Goal: Transaction & Acquisition: Register for event/course

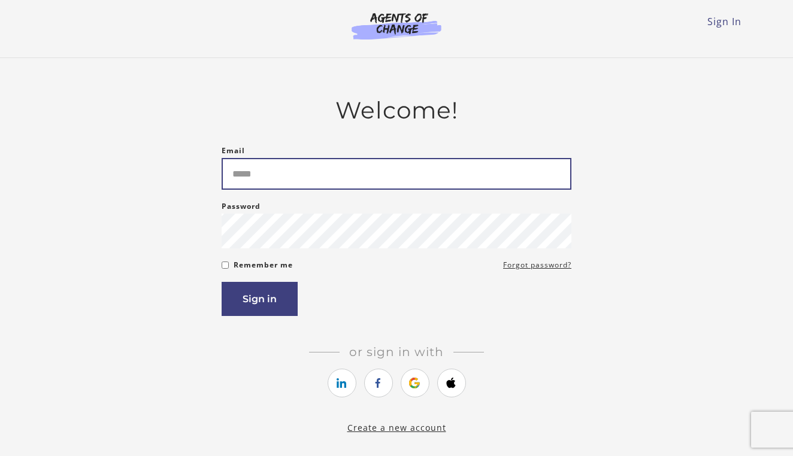
type input "**********"
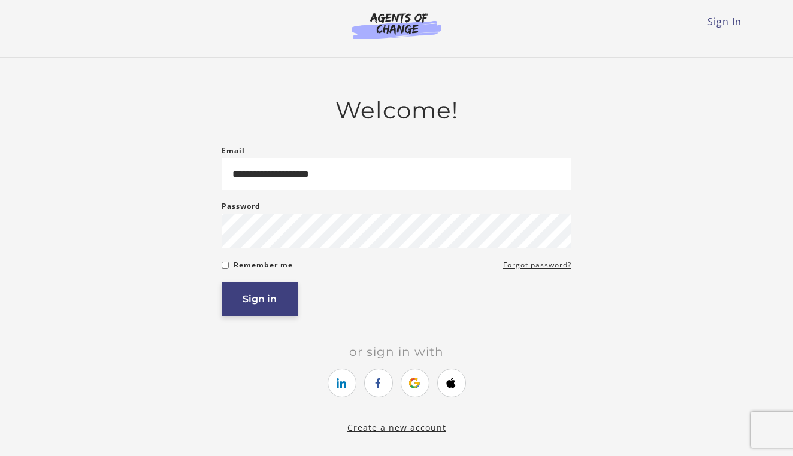
click at [263, 299] on button "Sign in" at bounding box center [260, 299] width 76 height 34
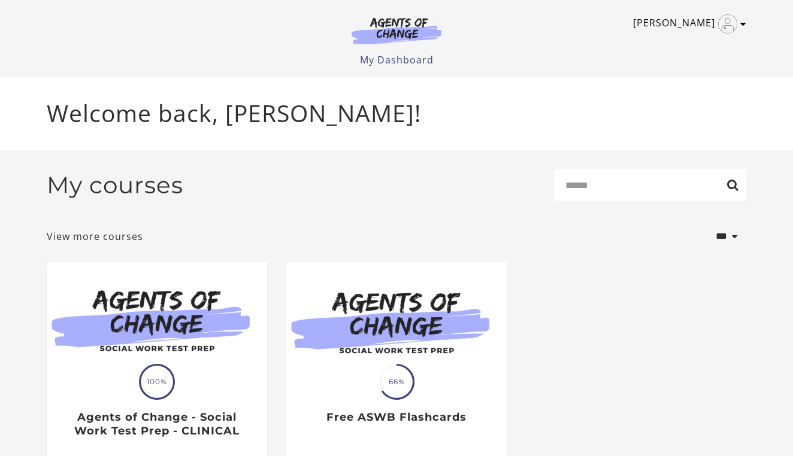
click at [742, 25] on icon "Toggle menu" at bounding box center [743, 24] width 6 height 10
click at [694, 45] on link "My Account" at bounding box center [696, 44] width 105 height 20
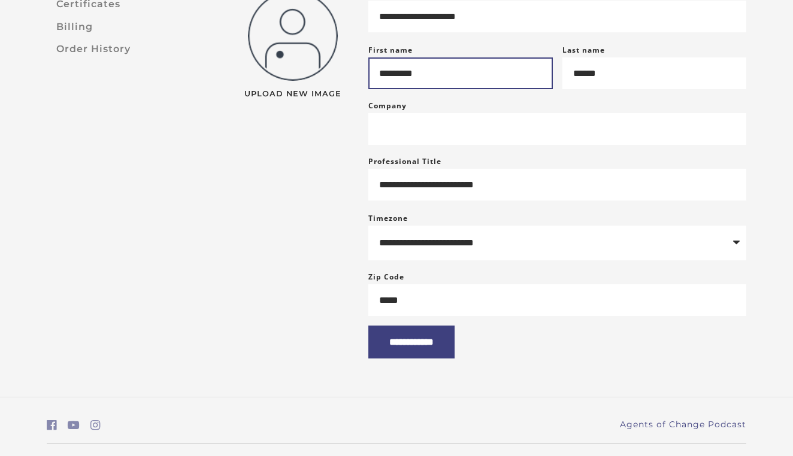
scroll to position [169, 0]
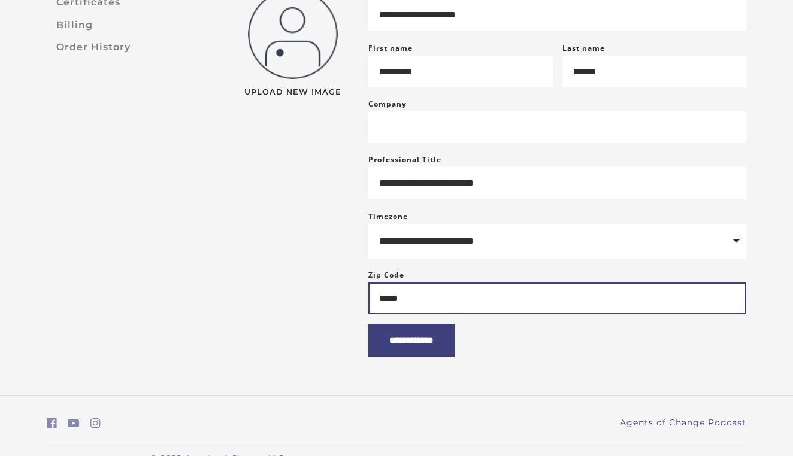
type input "*****"
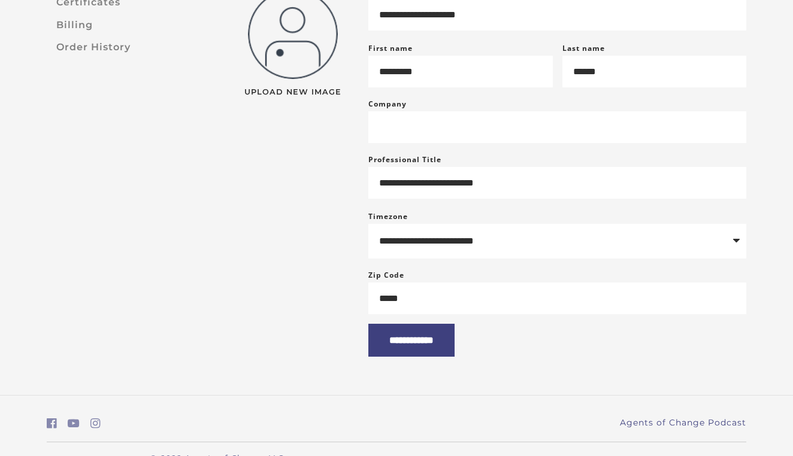
click at [324, 253] on div "Upload New Image" at bounding box center [292, 165] width 132 height 363
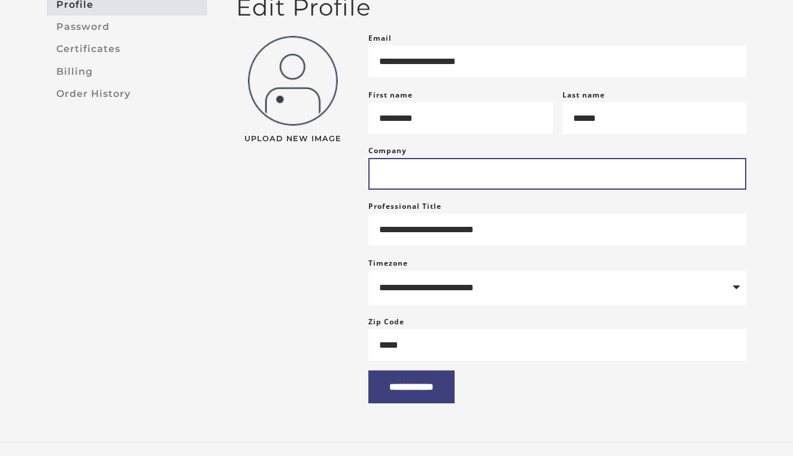
scroll to position [117, 0]
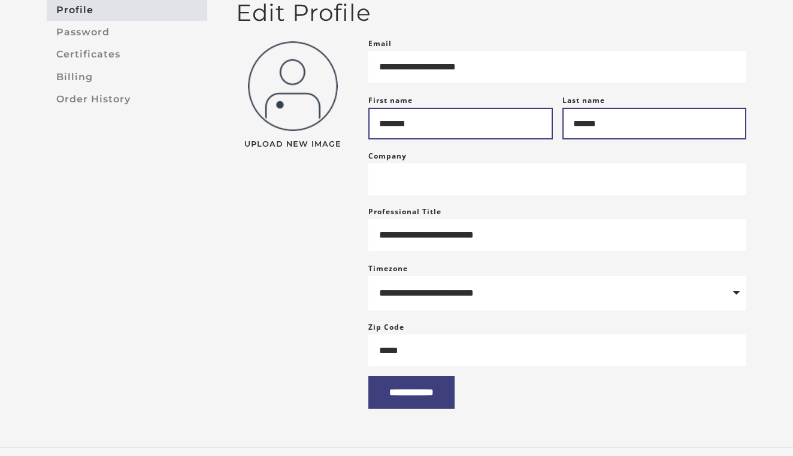
type input "*******"
type input "*"
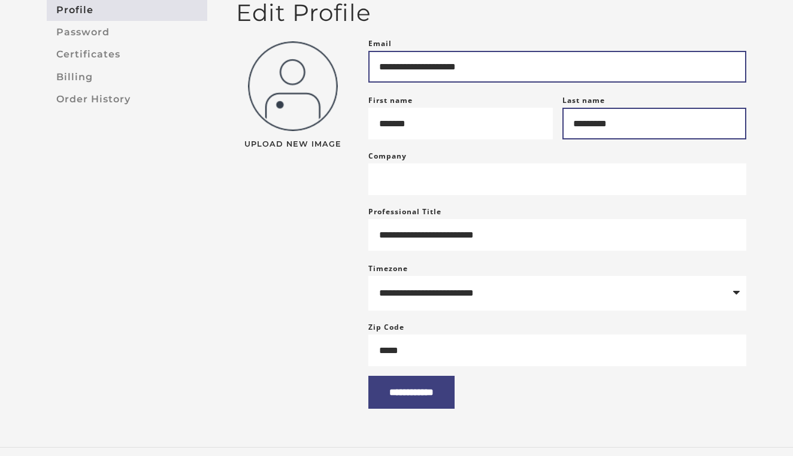
type input "*********"
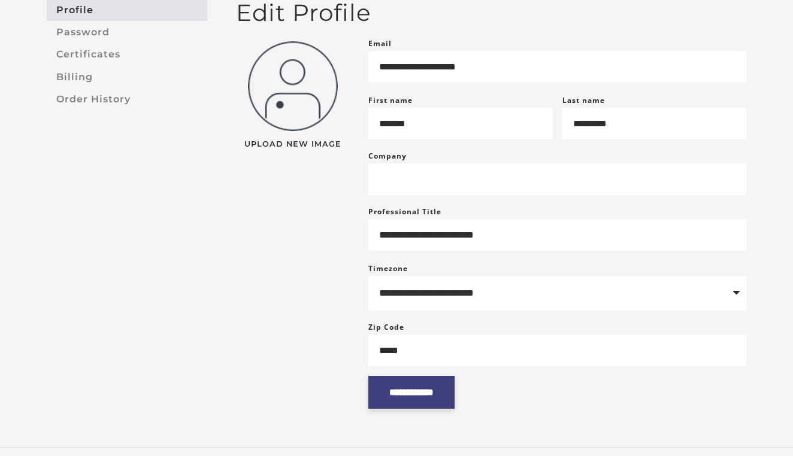
click at [408, 406] on input "**********" at bounding box center [411, 392] width 86 height 33
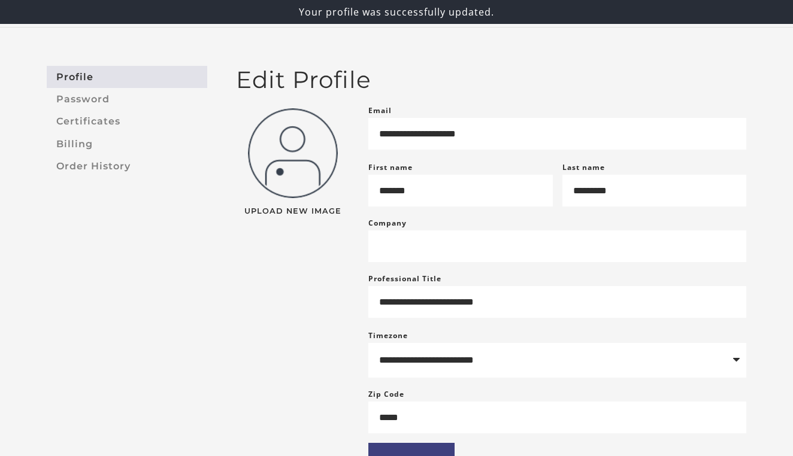
scroll to position [60, 0]
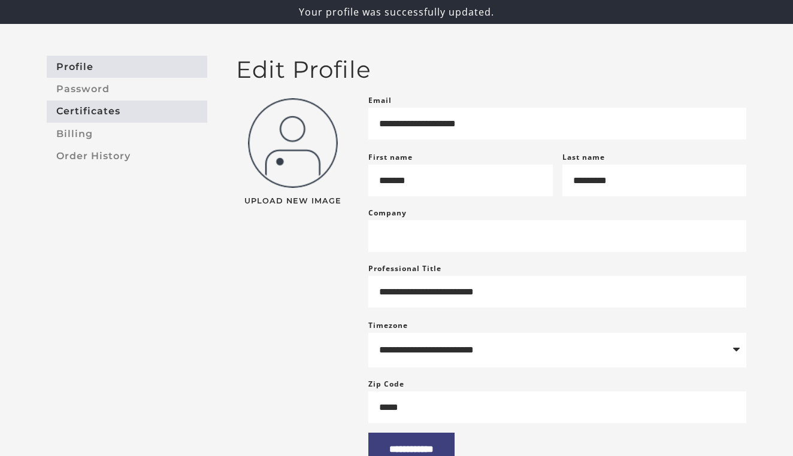
click at [111, 112] on link "Certificates" at bounding box center [127, 112] width 160 height 22
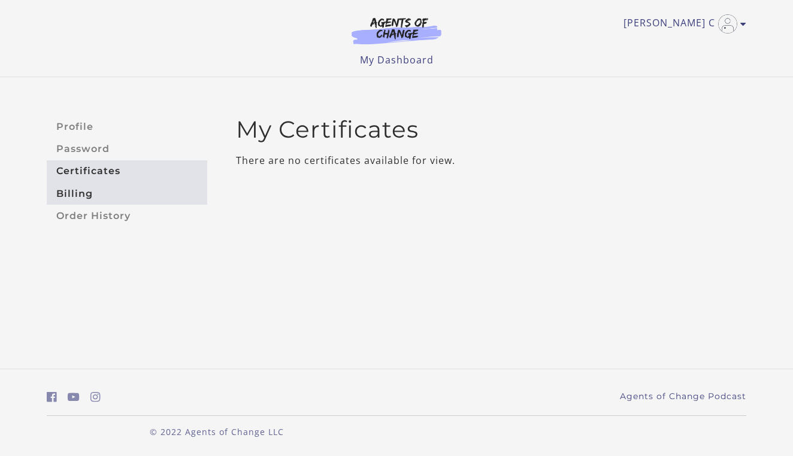
click at [93, 195] on link "Billing" at bounding box center [127, 194] width 160 height 22
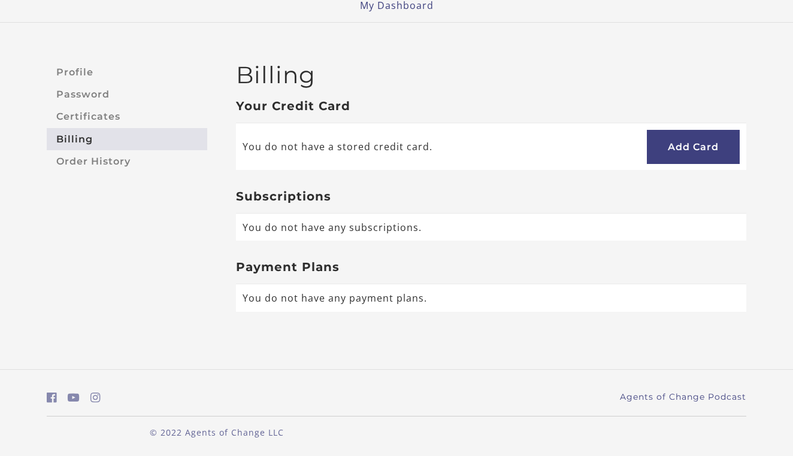
scroll to position [54, 0]
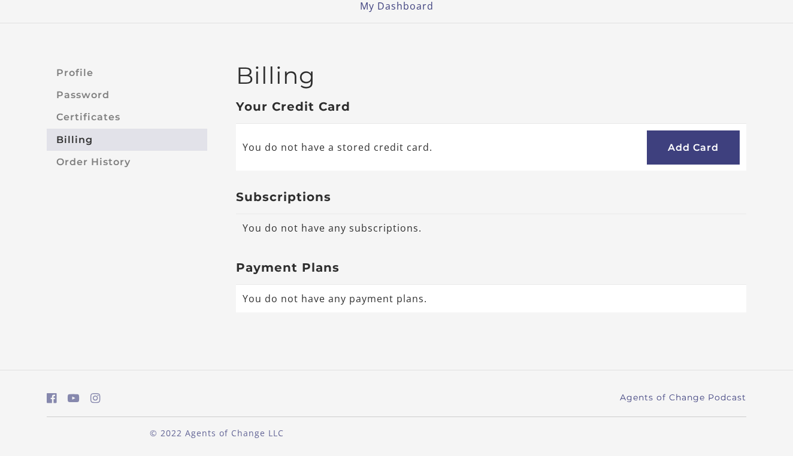
click at [275, 226] on td "You do not have any subscriptions." at bounding box center [491, 228] width 510 height 28
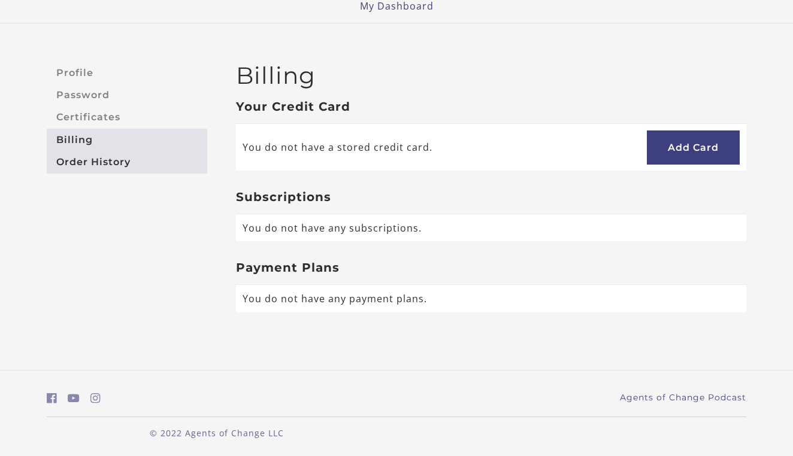
click at [113, 159] on link "Order History" at bounding box center [127, 162] width 160 height 22
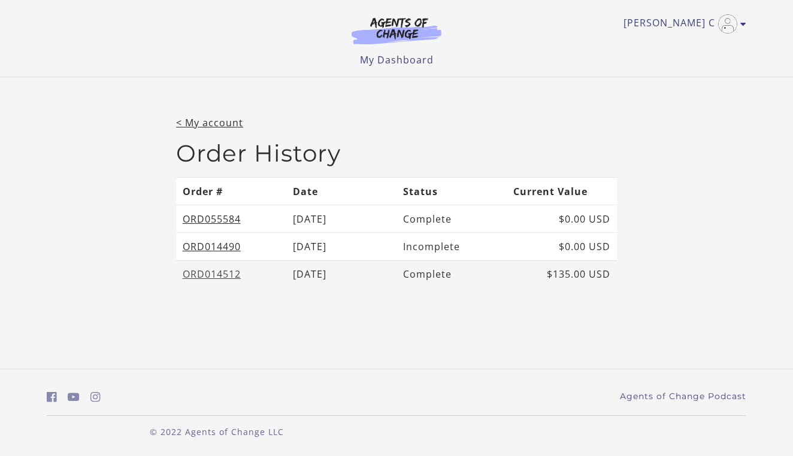
click at [224, 273] on link "ORD014512" at bounding box center [212, 274] width 58 height 13
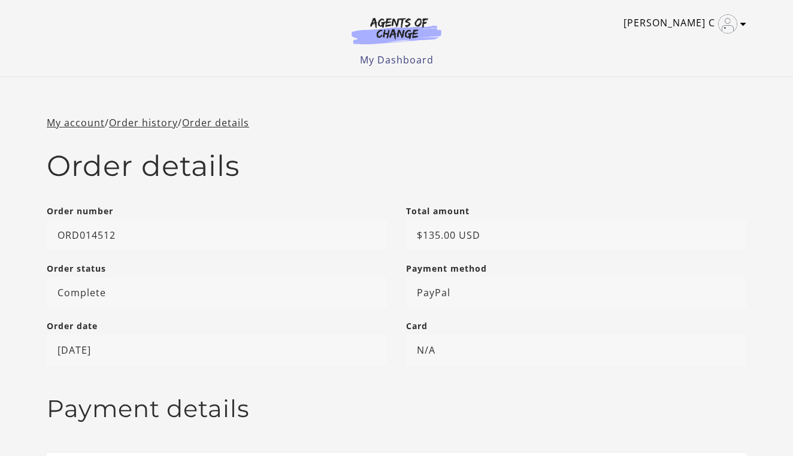
click at [745, 24] on icon "Toggle menu" at bounding box center [743, 24] width 6 height 10
click at [699, 42] on link "My Account" at bounding box center [696, 44] width 105 height 20
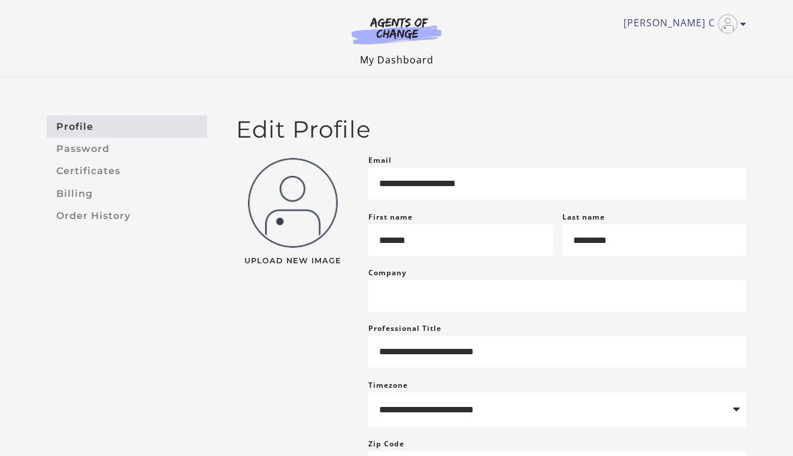
click at [417, 59] on link "My Dashboard" at bounding box center [397, 59] width 74 height 13
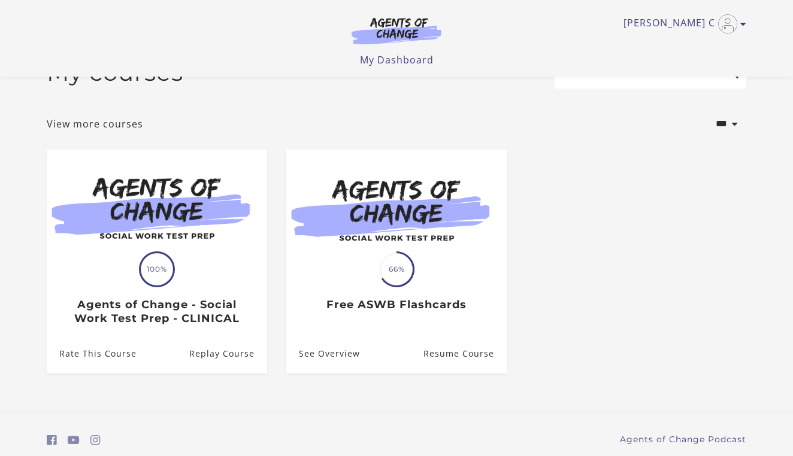
scroll to position [35, 0]
click at [122, 128] on link "View more courses" at bounding box center [95, 124] width 96 height 14
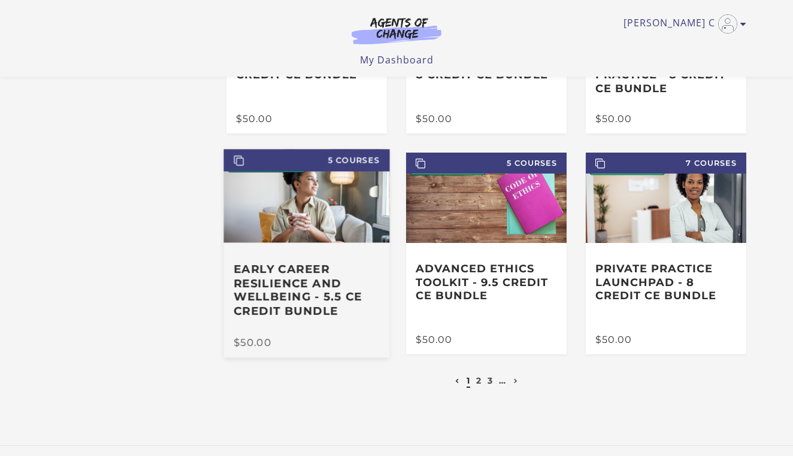
scroll to position [205, 0]
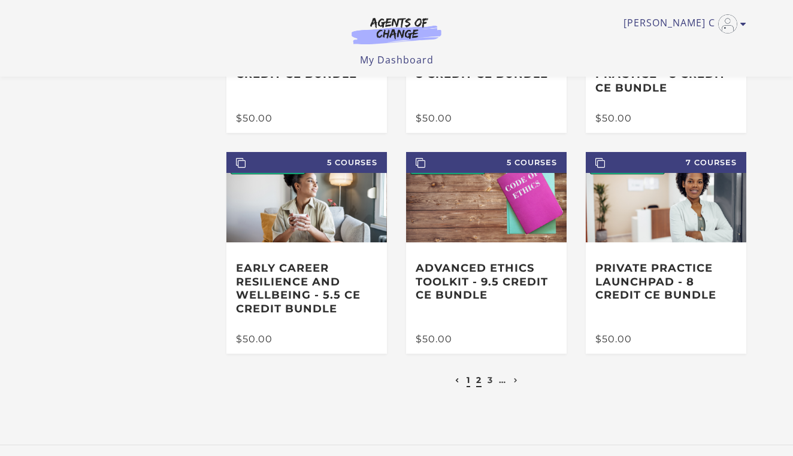
click at [478, 381] on link "2" at bounding box center [478, 380] width 5 height 11
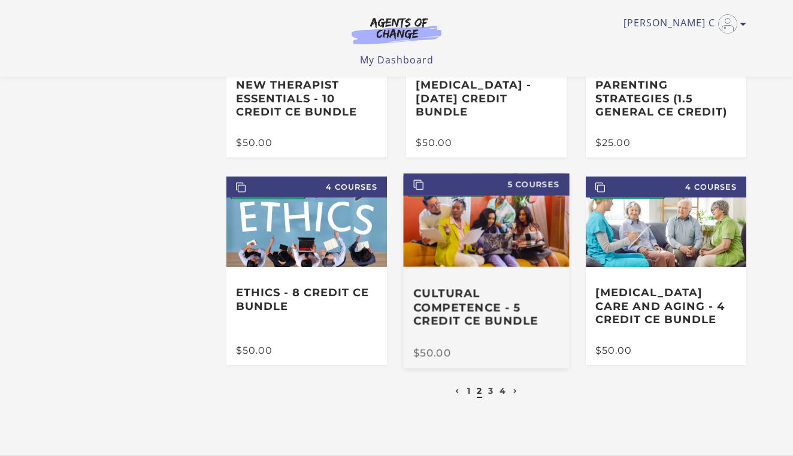
scroll to position [168, 0]
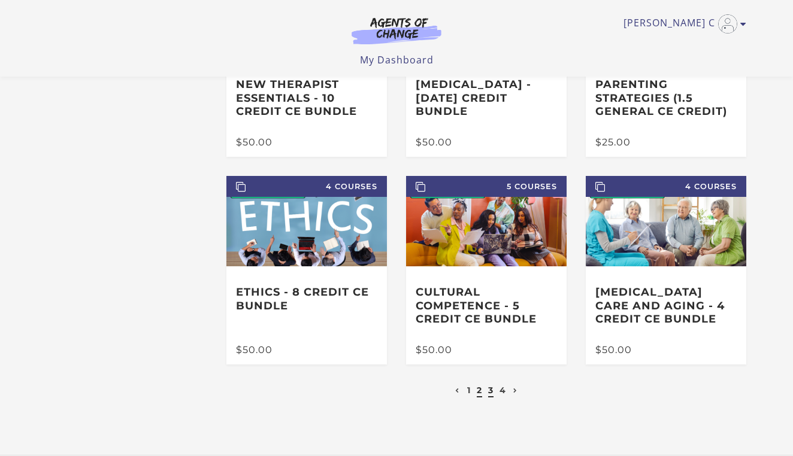
click at [491, 391] on link "3" at bounding box center [490, 390] width 5 height 11
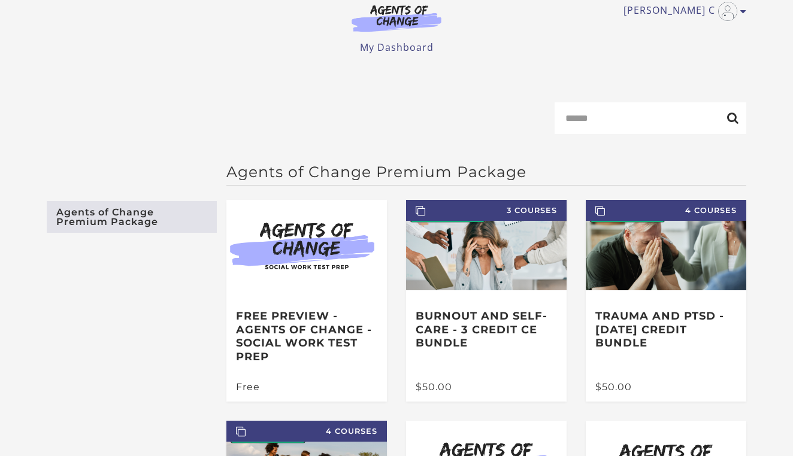
scroll to position [17, 0]
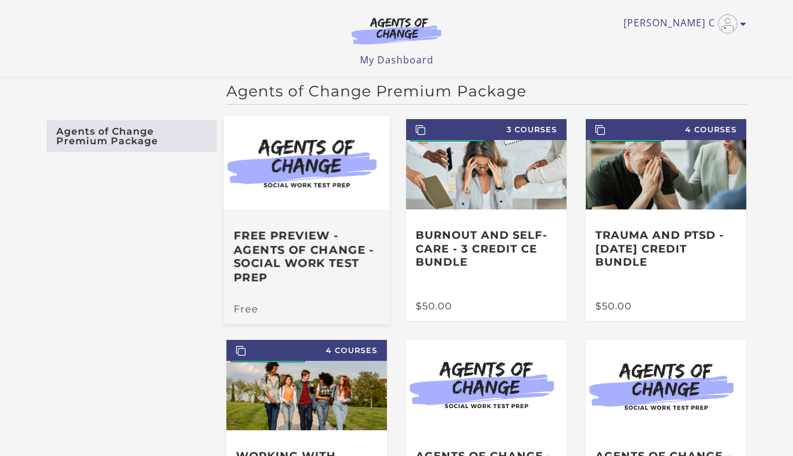
click at [328, 268] on h3 "Free Preview - Agents of Change - Social Work Test Prep" at bounding box center [307, 257] width 146 height 56
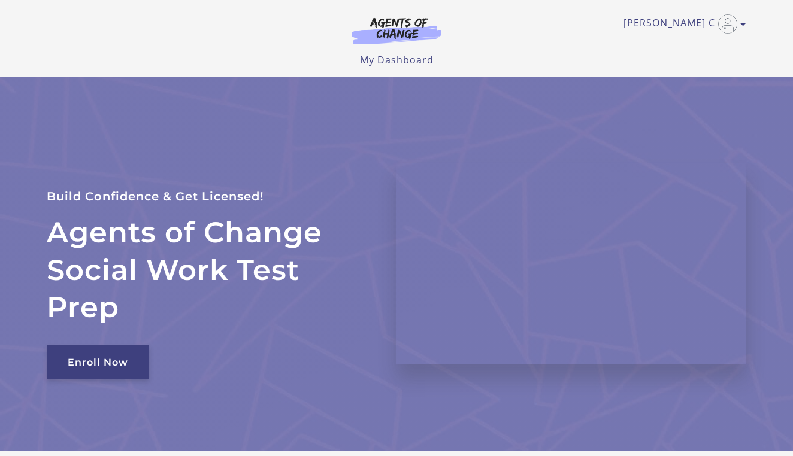
click at [107, 358] on link "Enroll Now" at bounding box center [98, 363] width 102 height 34
